Goal: Information Seeking & Learning: Learn about a topic

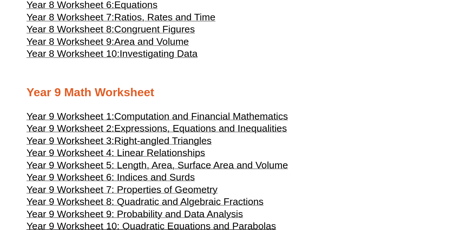
scroll to position [2080, 0]
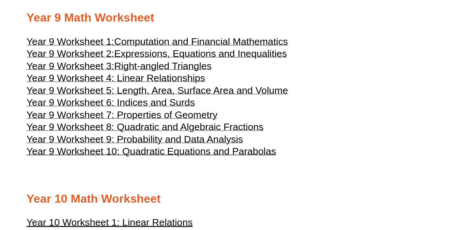
click at [185, 84] on span "Year 9 Worksheet 4: Linear Relationships" at bounding box center [116, 78] width 178 height 11
click at [217, 145] on span "Year 9 Worksheet 9: Probability and Data Analysis" at bounding box center [135, 139] width 216 height 11
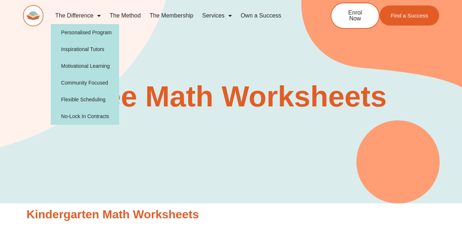
click at [92, 18] on link "The Difference" at bounding box center [78, 15] width 54 height 17
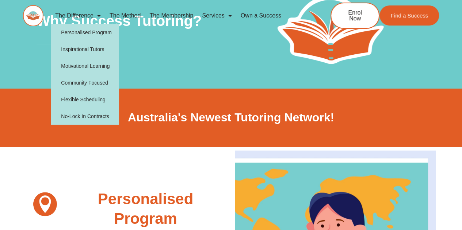
click at [98, 16] on span "Menu" at bounding box center [96, 15] width 7 height 13
